Goal: Check status: Check status

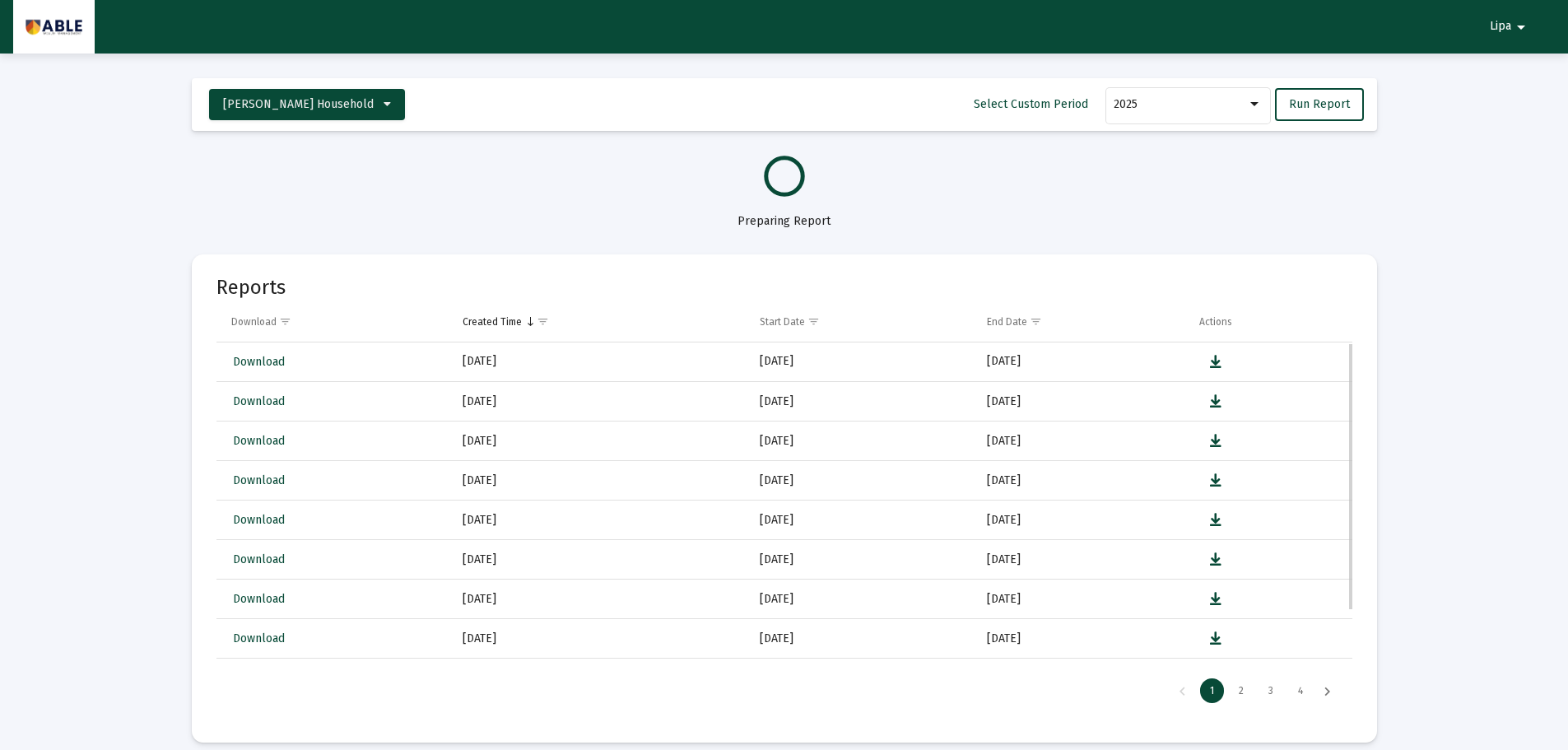
select select "View all"
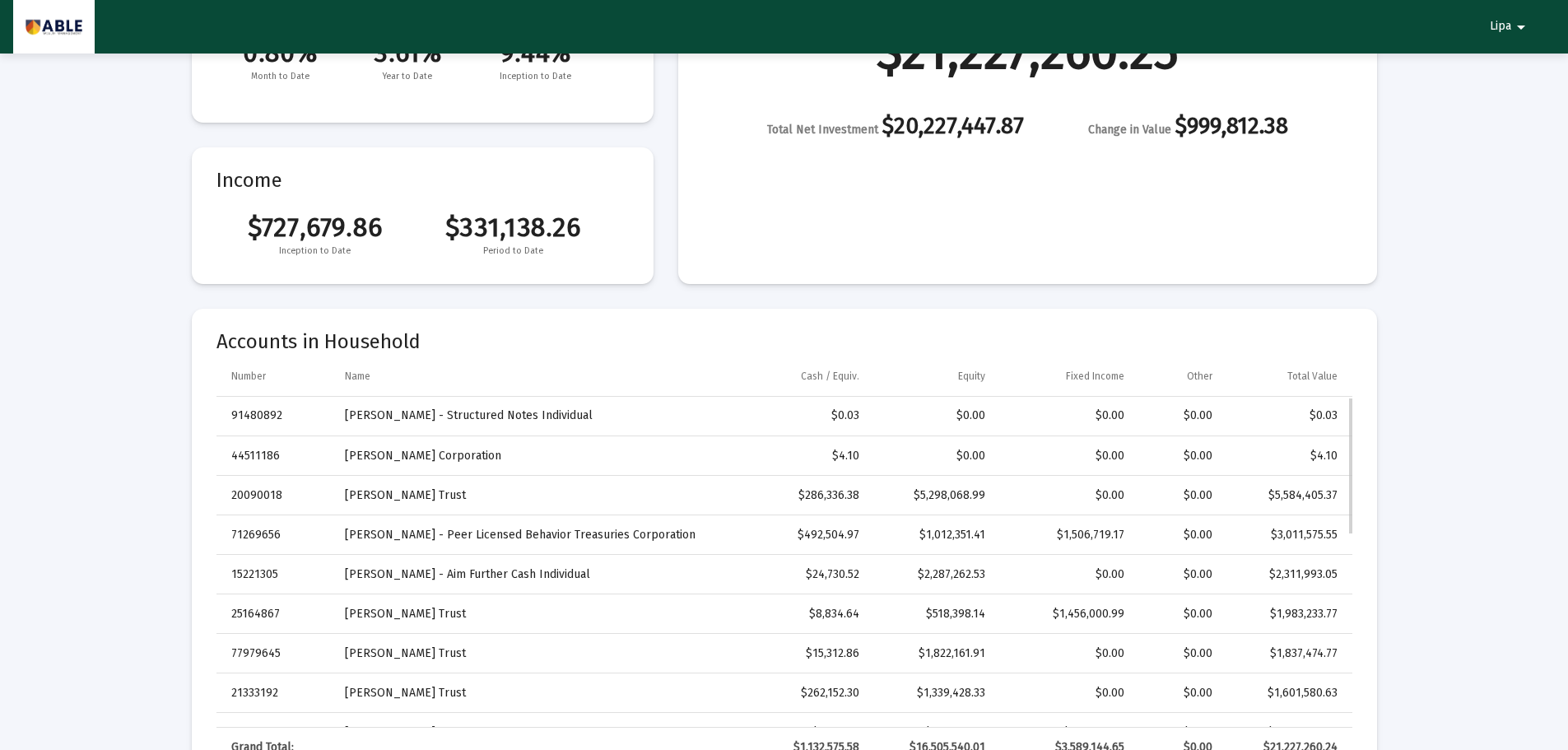
scroll to position [247, 0]
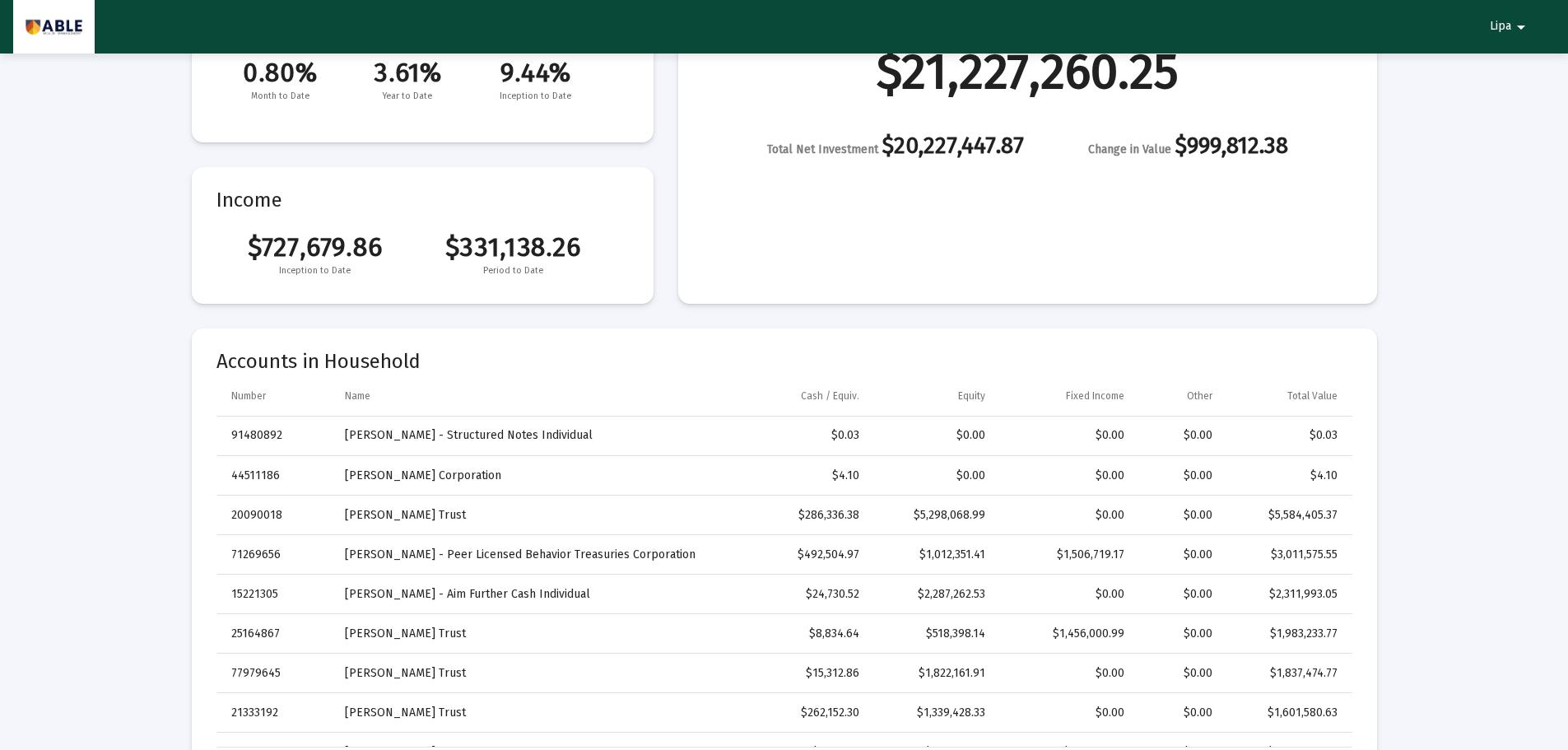
click at [259, 514] on td "20090018" at bounding box center [275, 515] width 117 height 39
click at [369, 510] on td "[PERSON_NAME] Trust" at bounding box center [533, 515] width 400 height 39
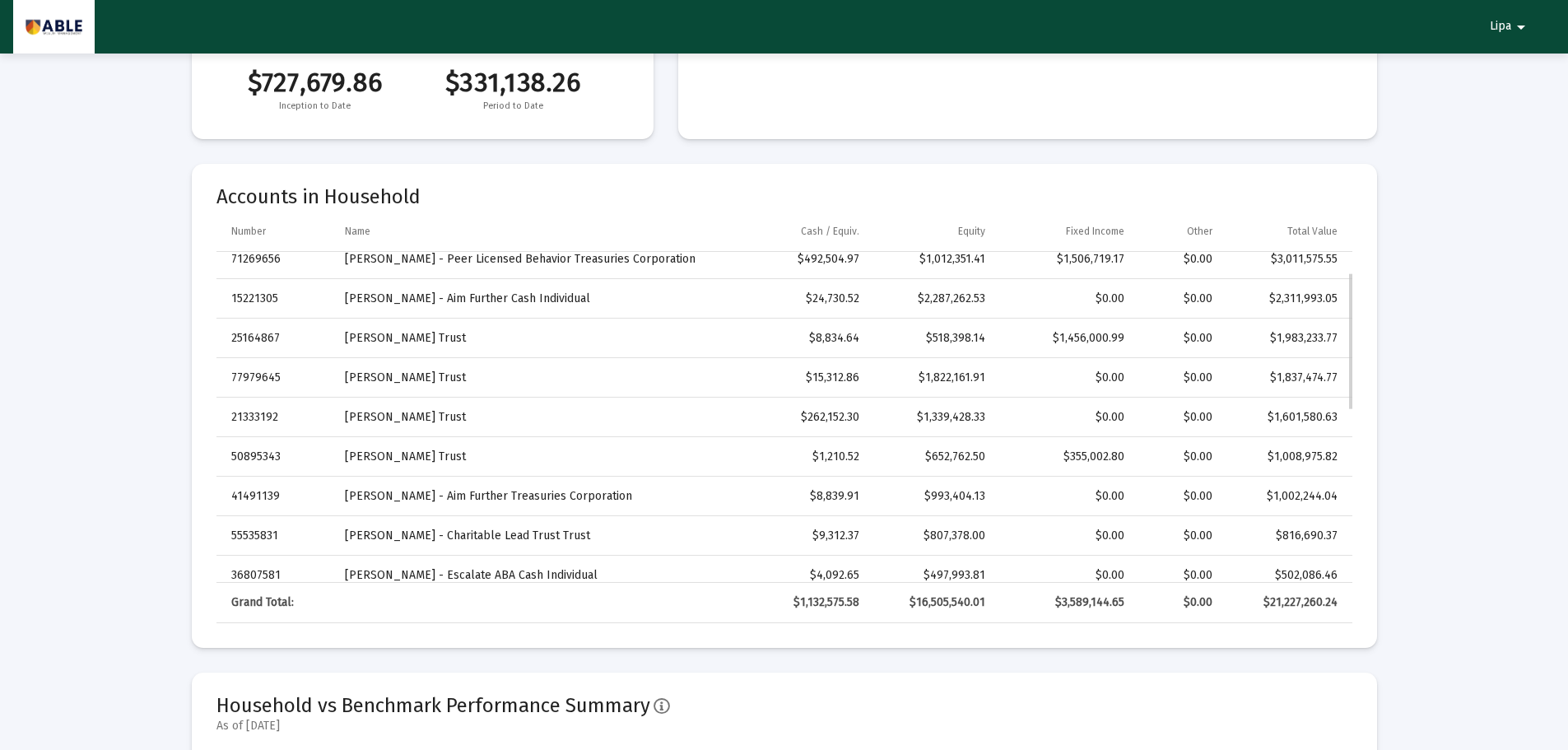
scroll to position [0, 0]
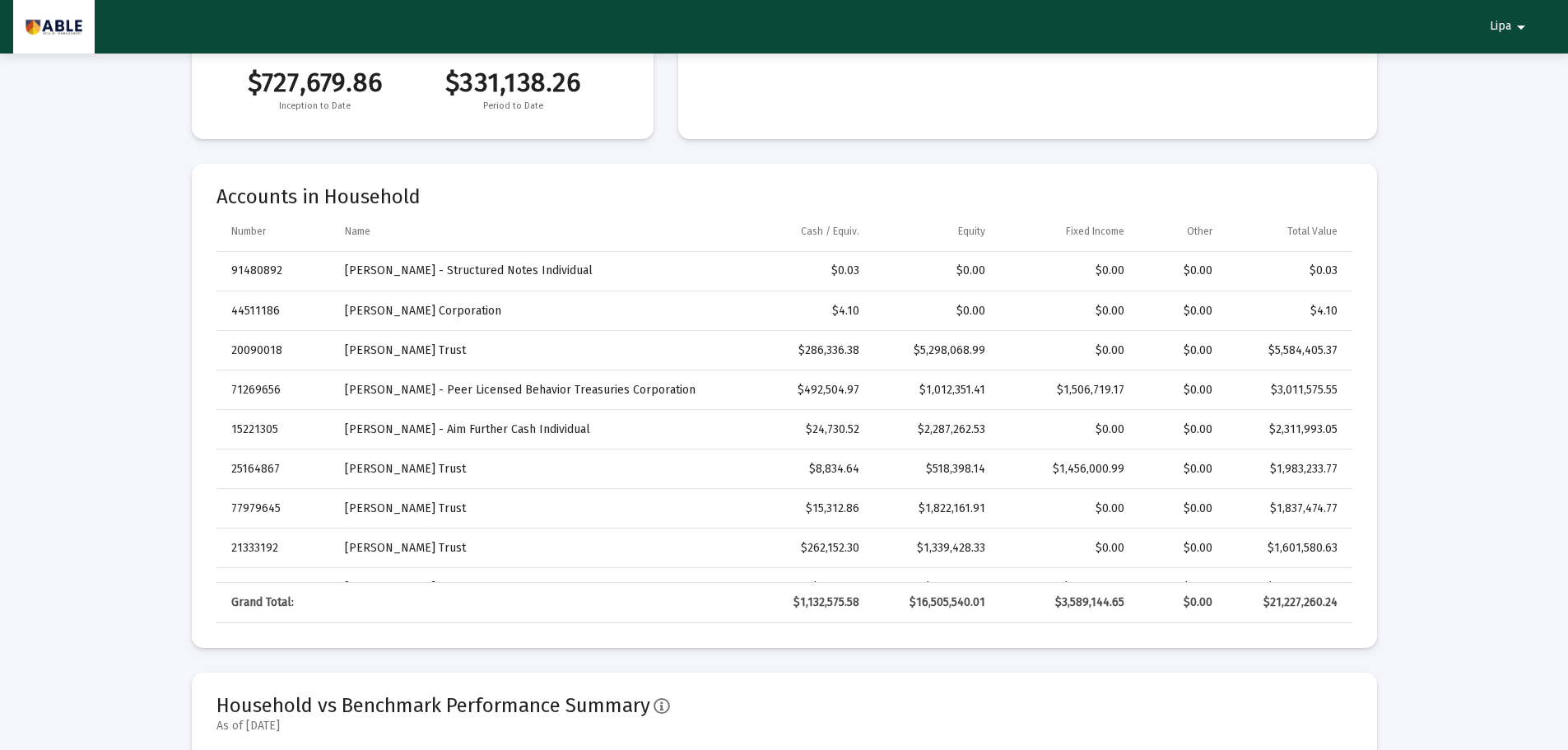
click at [802, 189] on mat-card-title "Accounts in Household" at bounding box center [784, 196] width 1136 height 16
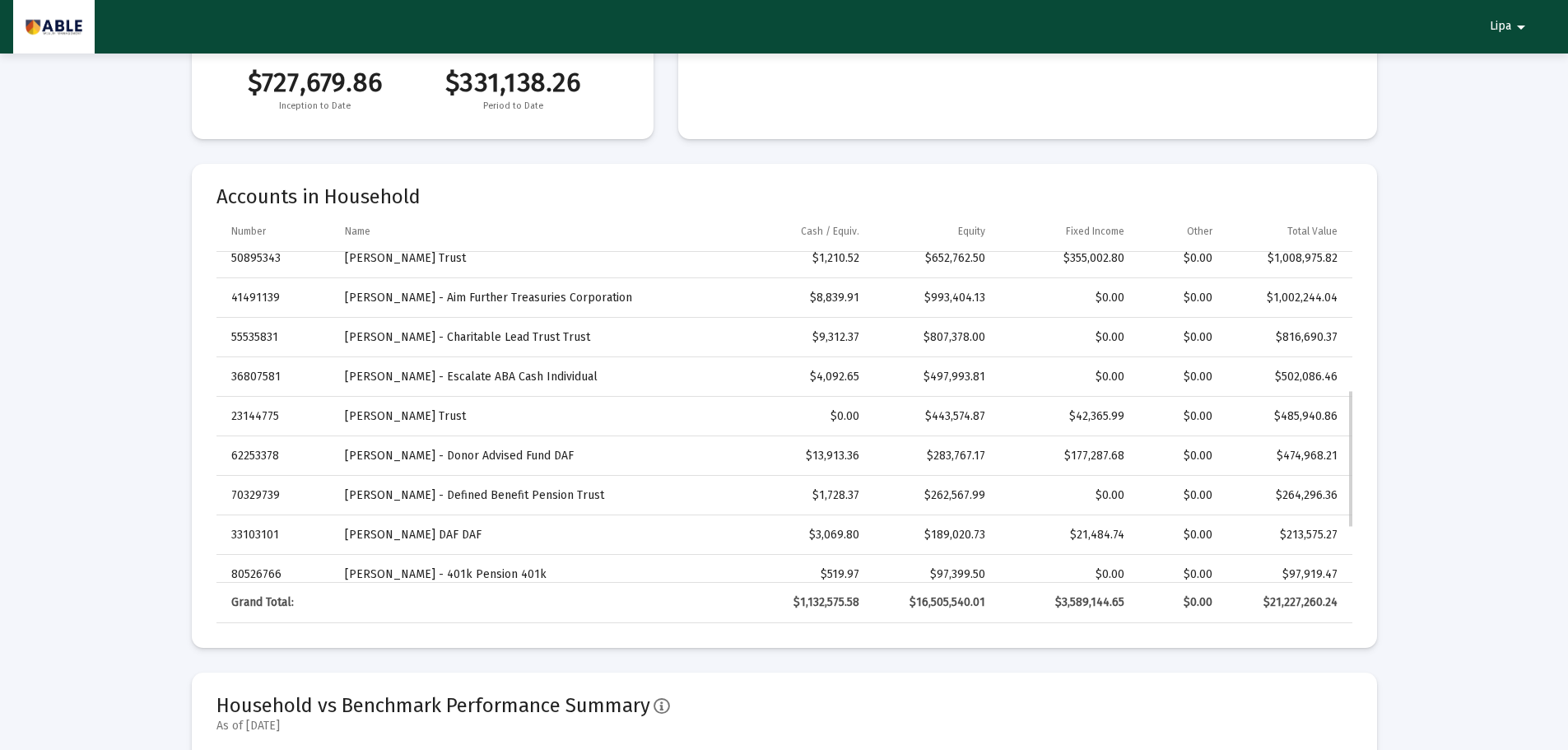
scroll to position [247, 0]
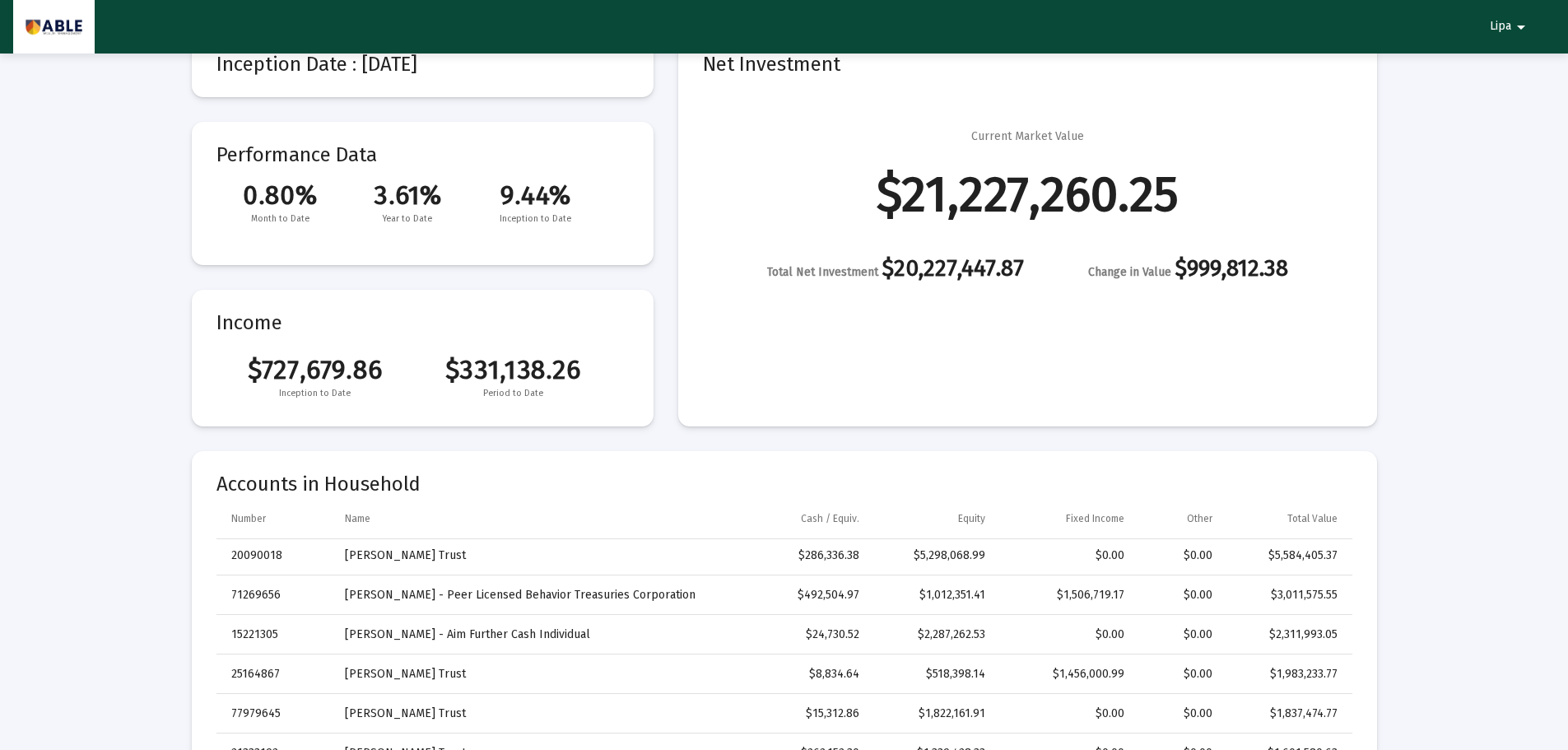
scroll to position [165, 0]
